Goal: Task Accomplishment & Management: Complete application form

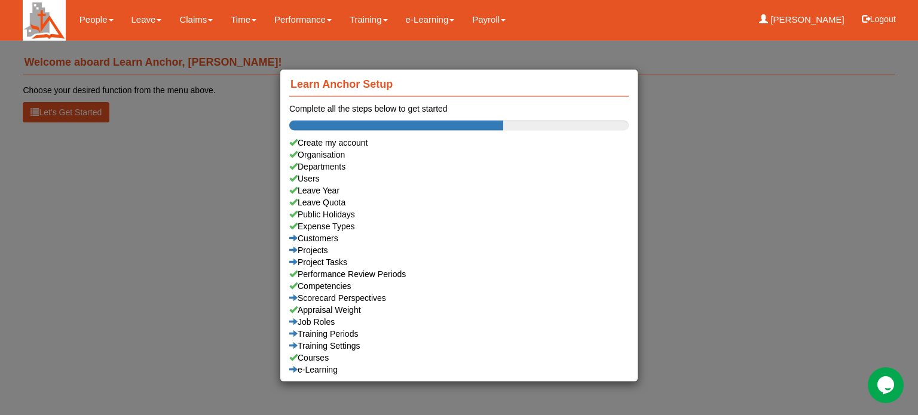
click at [140, 19] on div "Learn Anchor Setup Complete all the steps below to get started Create my accoun…" at bounding box center [459, 207] width 918 height 415
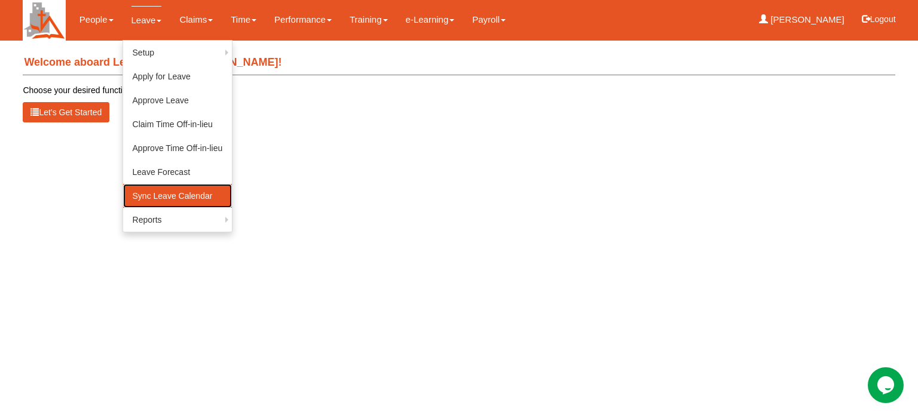
click at [155, 193] on link "Sync Leave Calendar" at bounding box center [177, 196] width 109 height 24
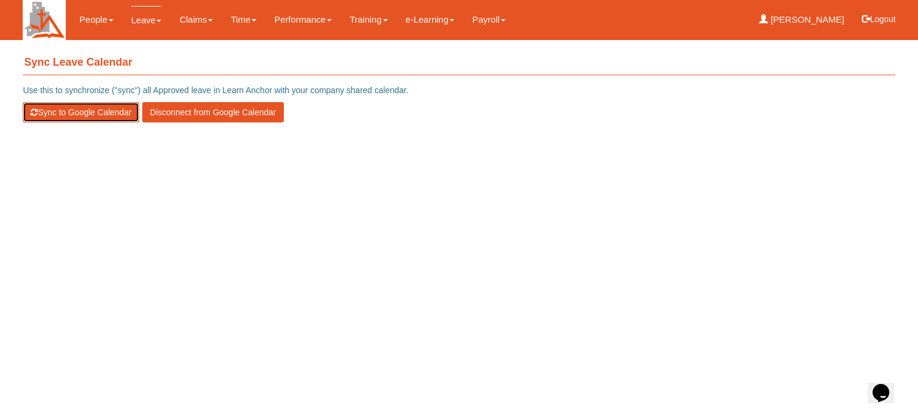
click at [61, 112] on button "Sync to Google Calendar" at bounding box center [81, 112] width 116 height 20
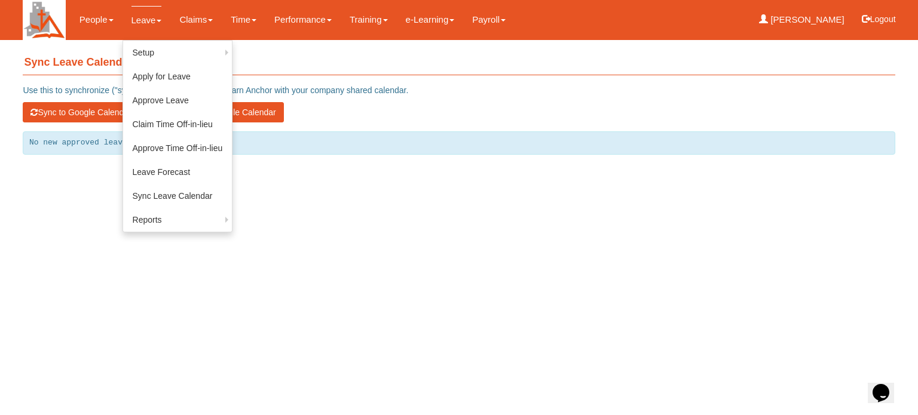
click at [145, 19] on link "Leave" at bounding box center [146, 20] width 30 height 28
click at [152, 77] on link "Apply for Leave" at bounding box center [177, 77] width 109 height 24
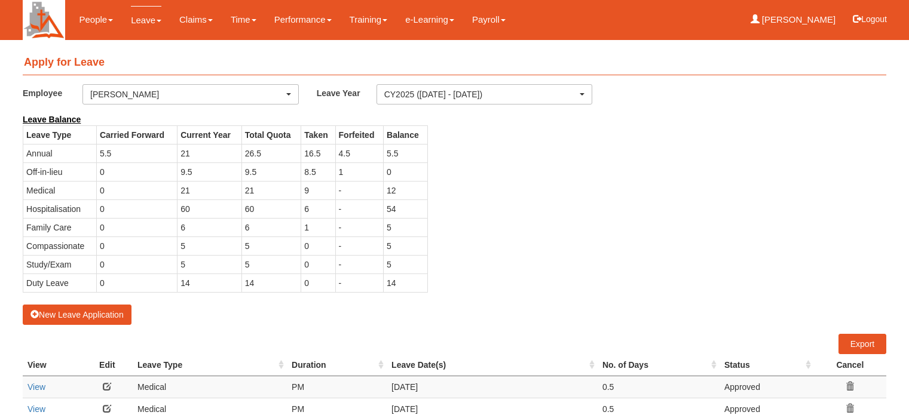
select select "50"
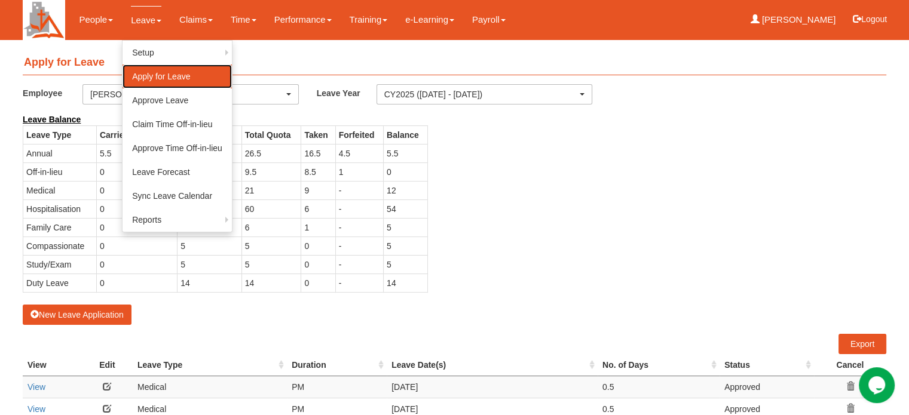
click at [153, 74] on link "Apply for Leave" at bounding box center [177, 77] width 109 height 24
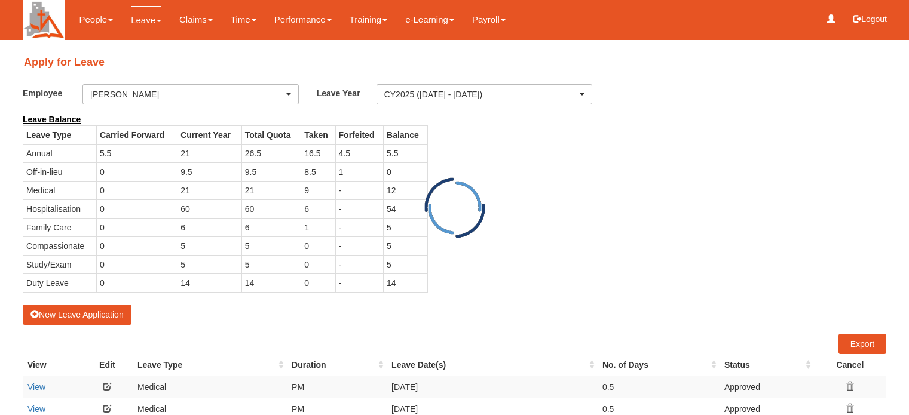
select select "50"
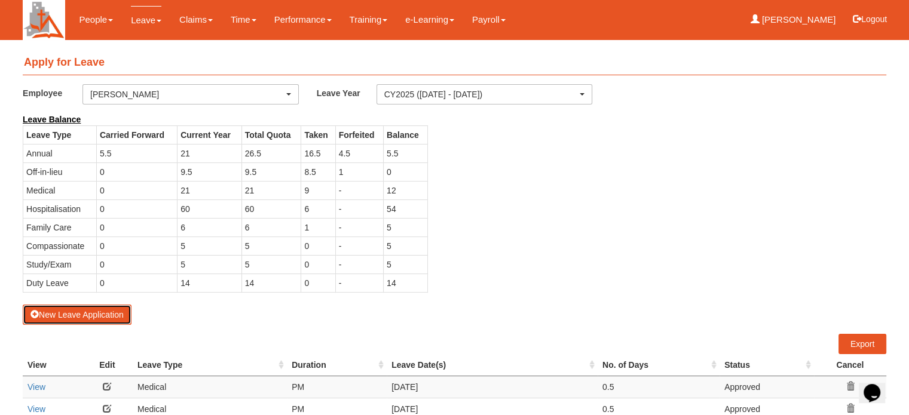
click at [76, 316] on button "New Leave Application" at bounding box center [77, 315] width 109 height 20
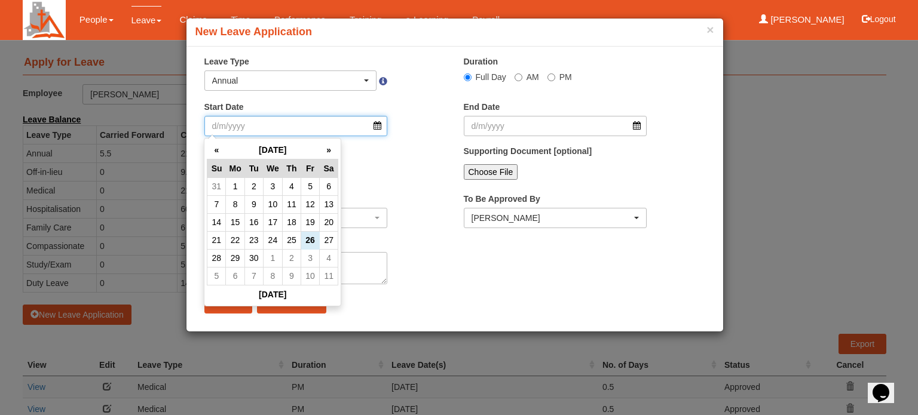
click at [378, 128] on input "Start Date" at bounding box center [295, 126] width 183 height 20
click at [308, 258] on td "3" at bounding box center [310, 258] width 19 height 18
type input "3/10/2025"
select select
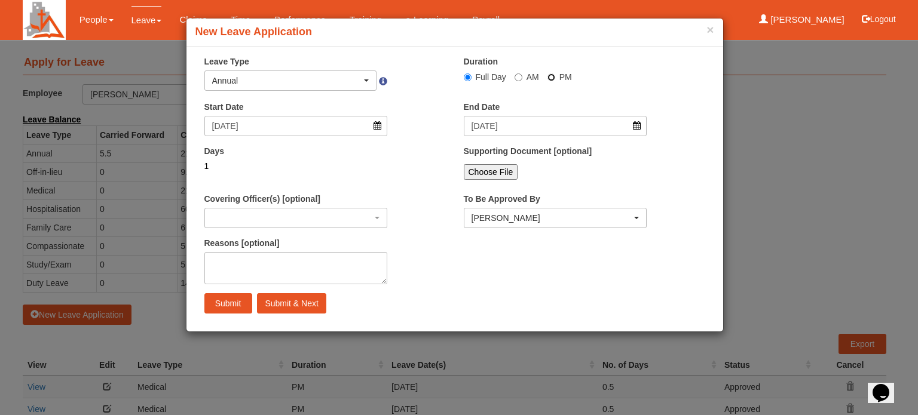
click at [553, 79] on input "PM" at bounding box center [551, 78] width 8 height 8
radio input "true"
click at [268, 259] on textarea "Reasons [optional]" at bounding box center [295, 268] width 183 height 32
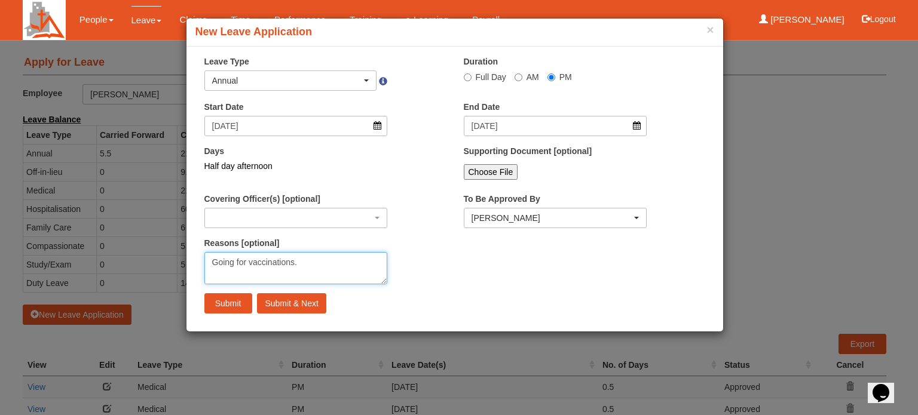
type textarea "Going for vaccinations."
click at [228, 300] on input "Submit" at bounding box center [228, 303] width 48 height 20
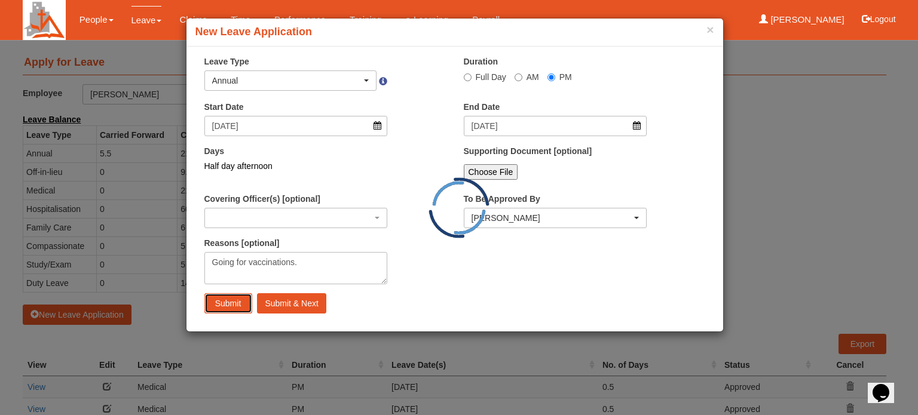
radio input "true"
select select
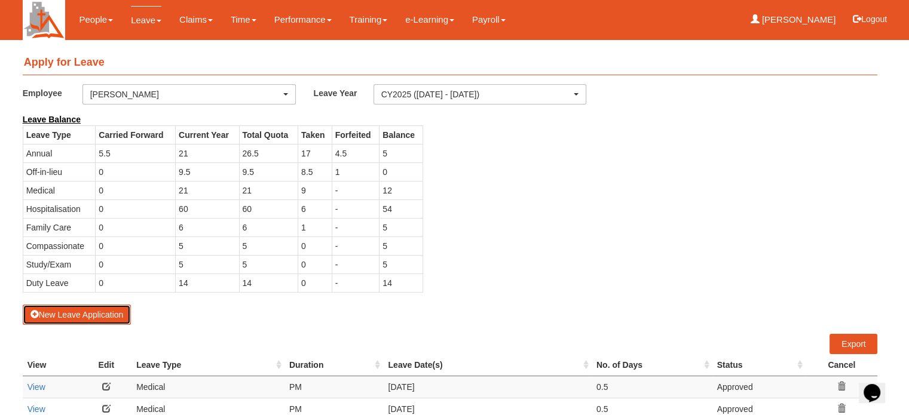
select select "50"
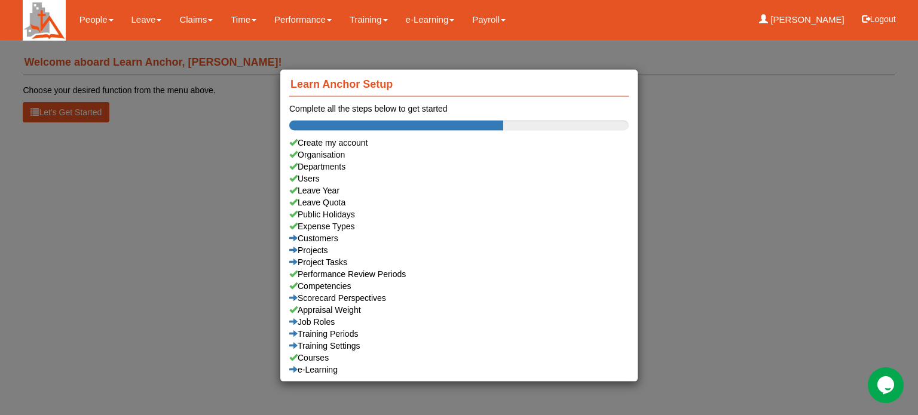
click at [141, 16] on div "Learn Anchor Setup Complete all the steps below to get started Create my accoun…" at bounding box center [459, 207] width 918 height 415
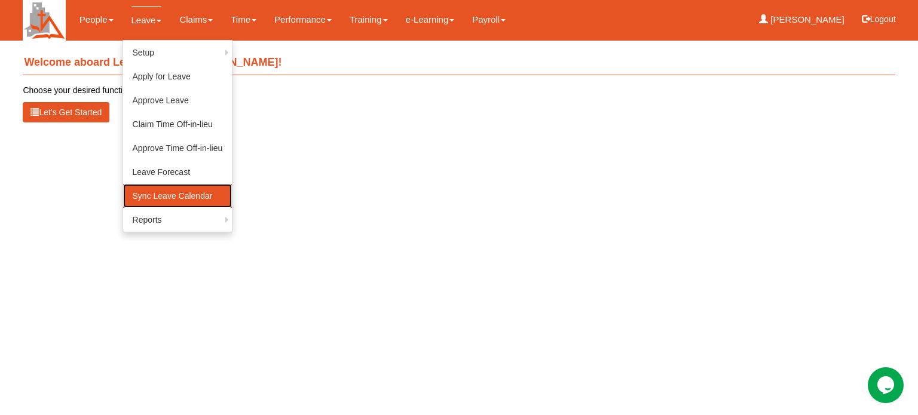
click at [141, 198] on link "Sync Leave Calendar" at bounding box center [177, 196] width 109 height 24
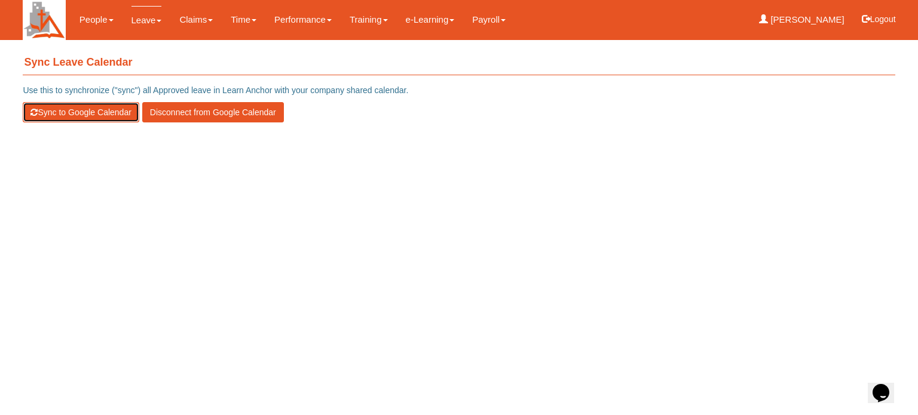
click at [77, 109] on button "Sync to Google Calendar" at bounding box center [81, 112] width 116 height 20
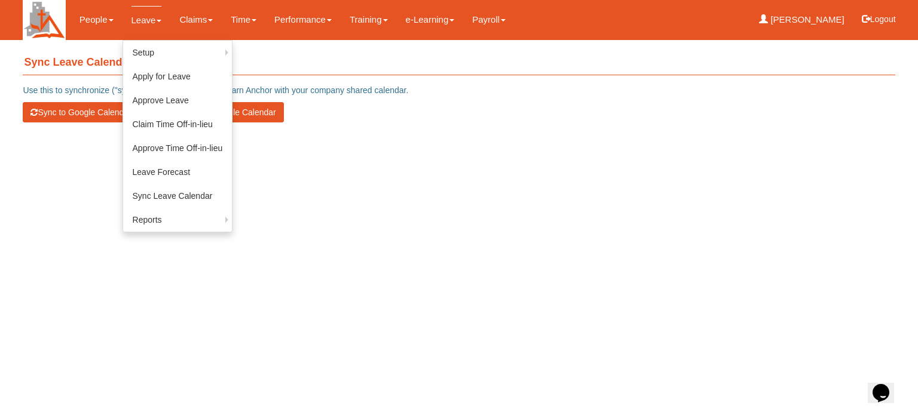
click at [139, 19] on link "Leave" at bounding box center [146, 20] width 30 height 28
click at [136, 76] on link "Apply for Leave" at bounding box center [177, 77] width 109 height 24
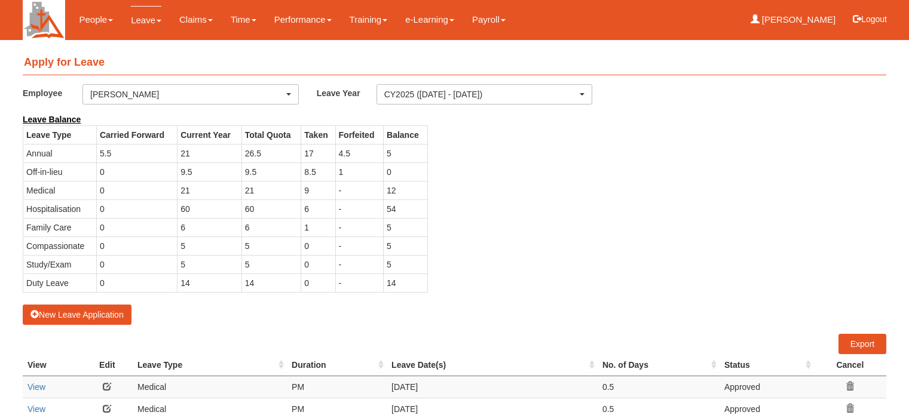
select select "50"
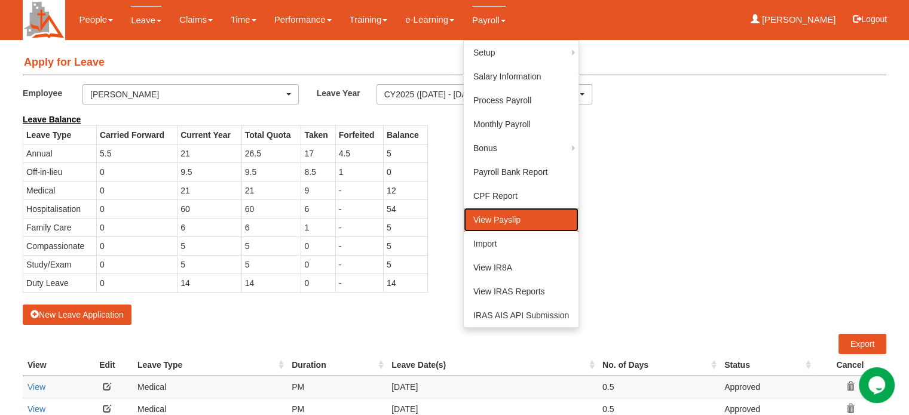
click at [476, 215] on link "View Payslip" at bounding box center [521, 220] width 115 height 24
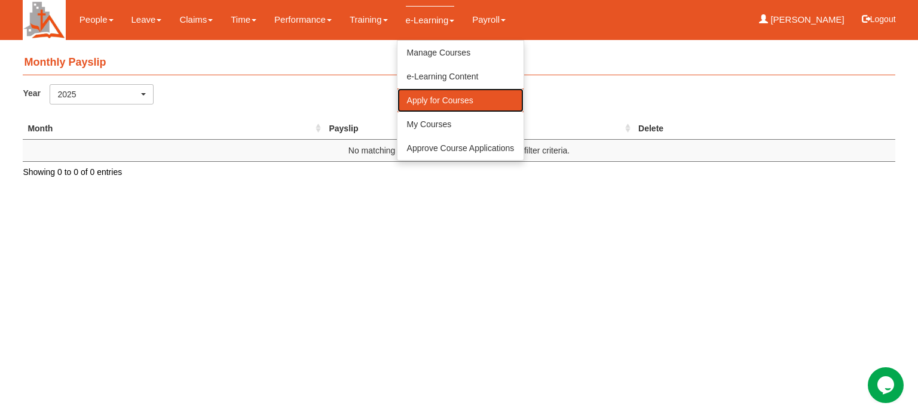
click at [421, 100] on link "Apply for Courses" at bounding box center [460, 100] width 127 height 24
